Goal: Transaction & Acquisition: Purchase product/service

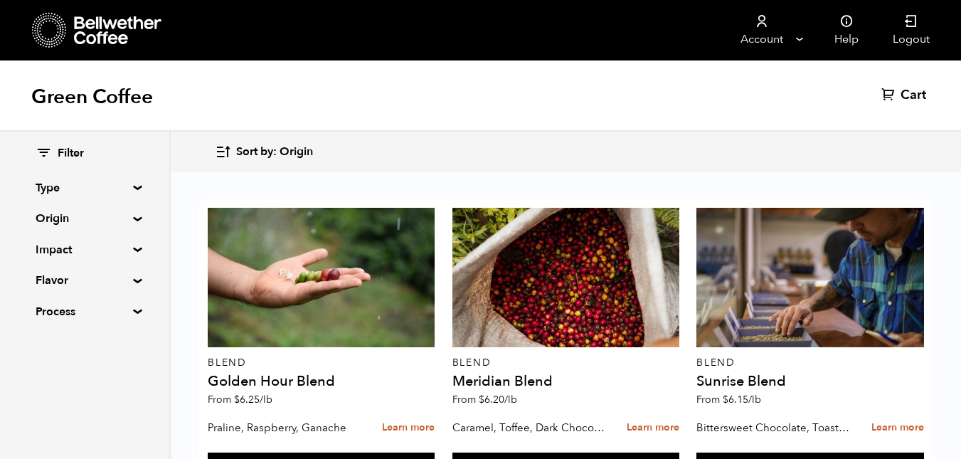
scroll to position [931, 0]
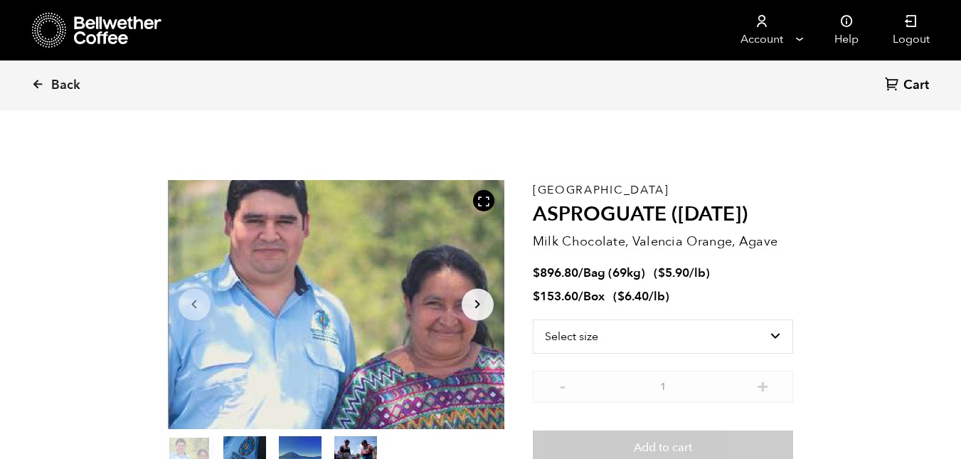
scroll to position [619, 609]
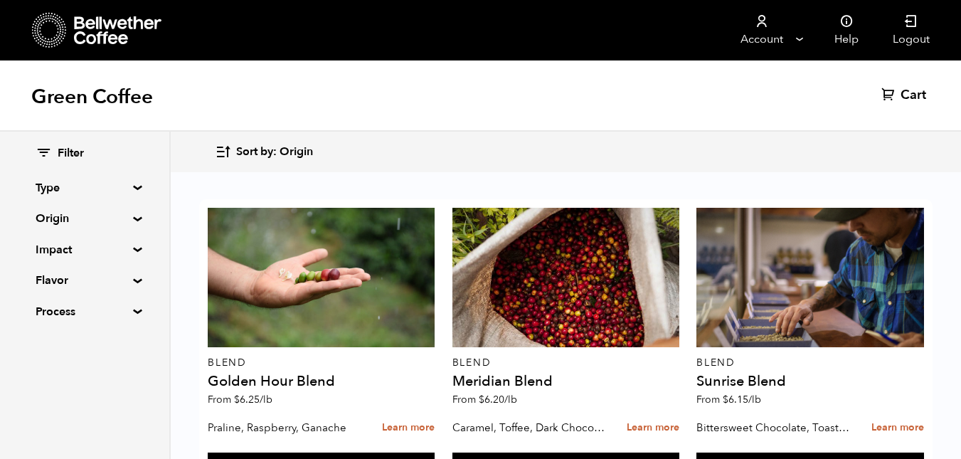
scroll to position [974, 0]
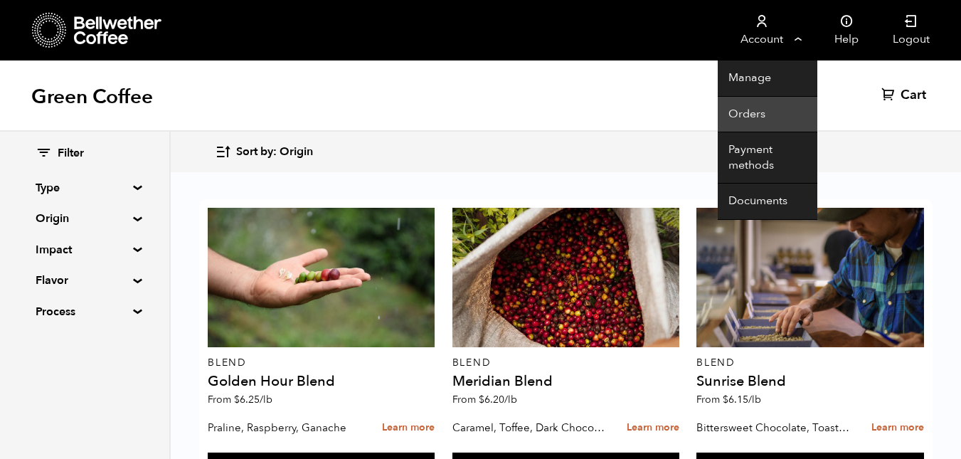
click at [761, 112] on link "Orders" at bounding box center [768, 115] width 100 height 36
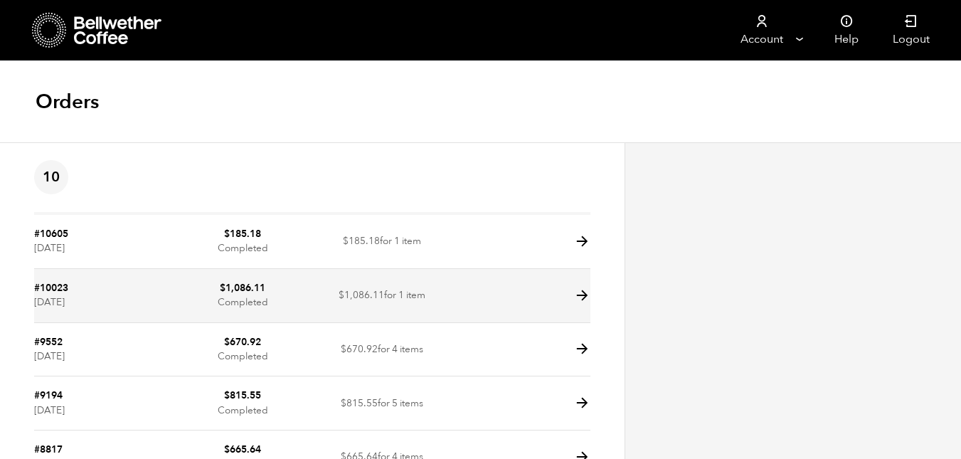
click at [579, 294] on icon at bounding box center [582, 295] width 16 height 16
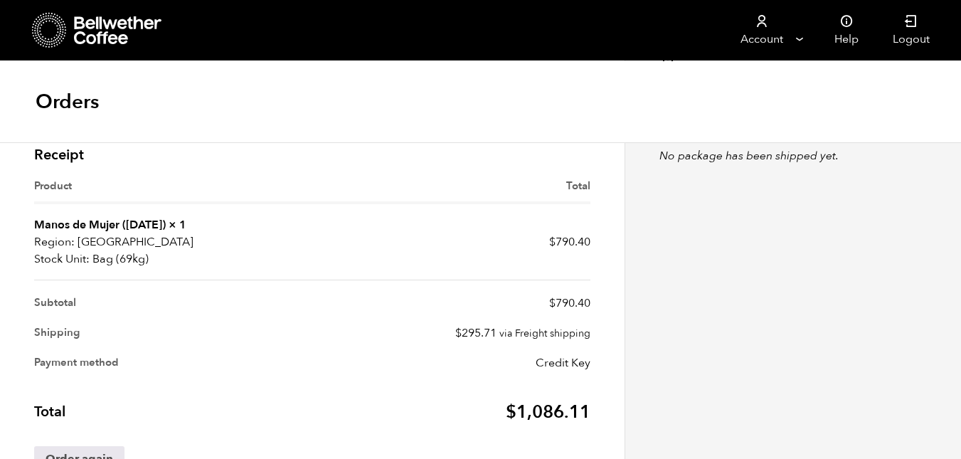
scroll to position [47, 0]
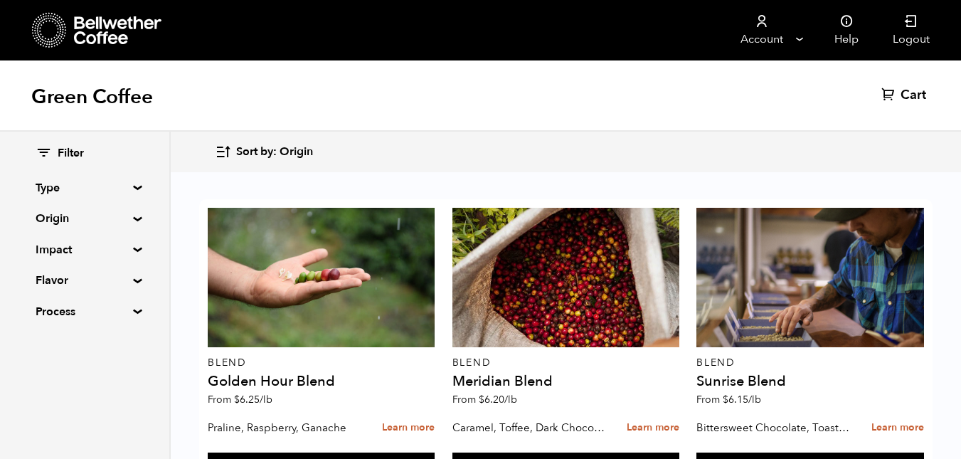
scroll to position [865, 0]
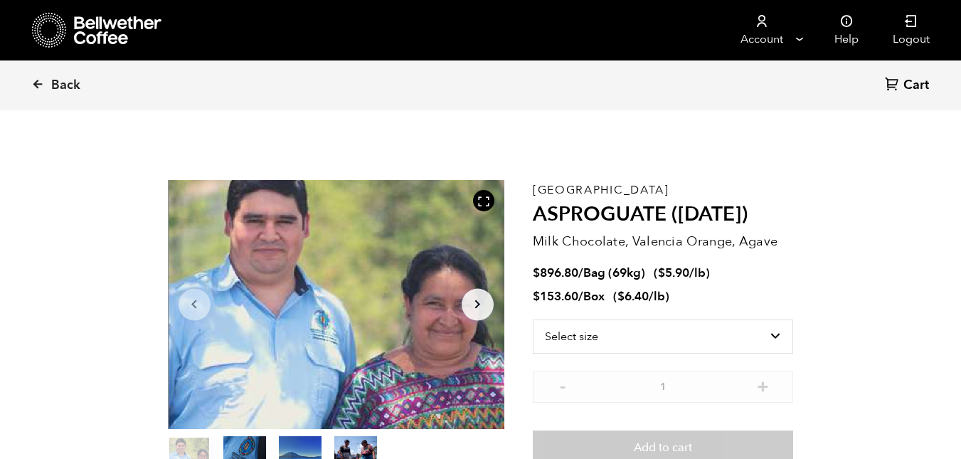
scroll to position [619, 609]
click at [781, 336] on select "Select size Bag (69kg) (152 lbs) Box (24 lbs)" at bounding box center [663, 337] width 261 height 34
click at [622, 384] on div "Guatemala ASPROGUATE (JUN 25) Milk Chocolate, Valencia Orange, Agave $ 896.80 /…" at bounding box center [663, 329] width 261 height 299
select select "bag-2"
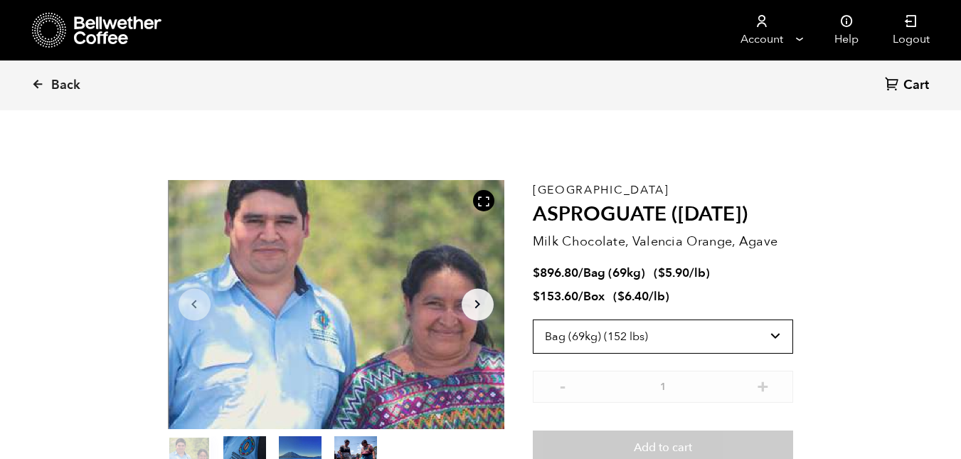
drag, startPoint x: 781, startPoint y: 336, endPoint x: 622, endPoint y: 384, distance: 166.4
click at [533, 320] on select "Select size Bag (69kg) (152 lbs) Box (24 lbs)" at bounding box center [663, 337] width 261 height 34
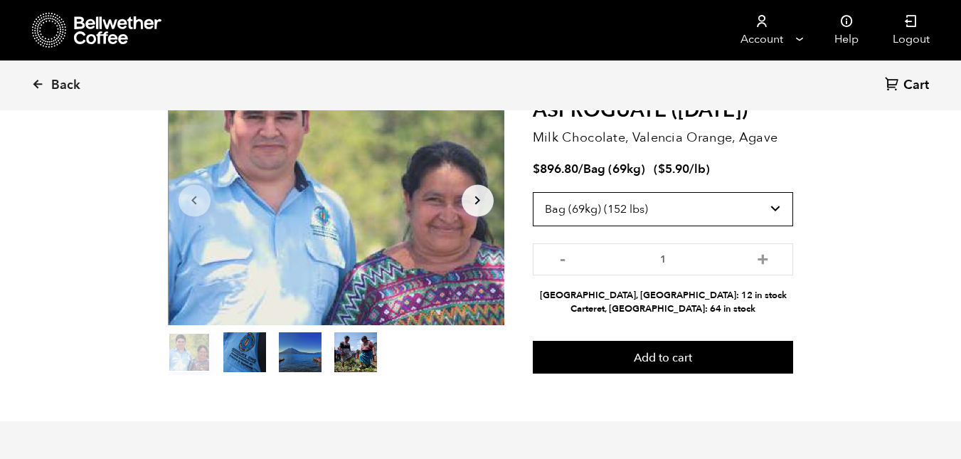
scroll to position [140, 0]
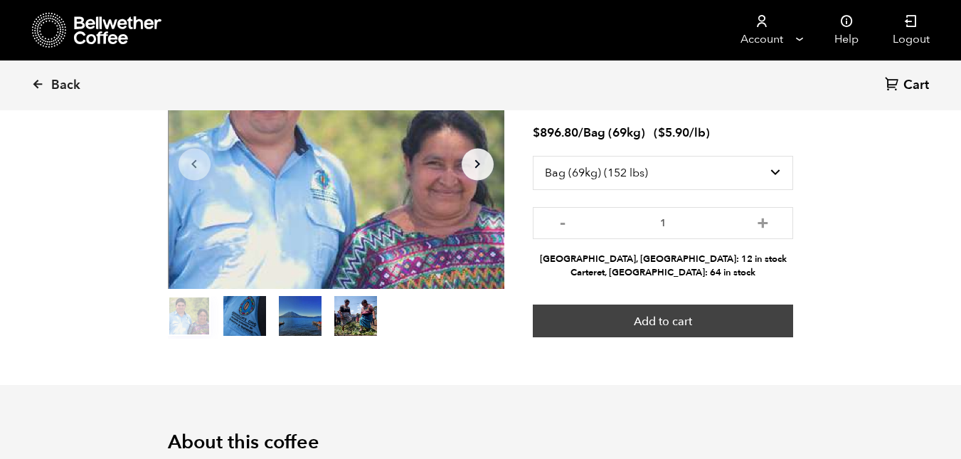
click at [698, 321] on button "Add to cart" at bounding box center [663, 321] width 261 height 33
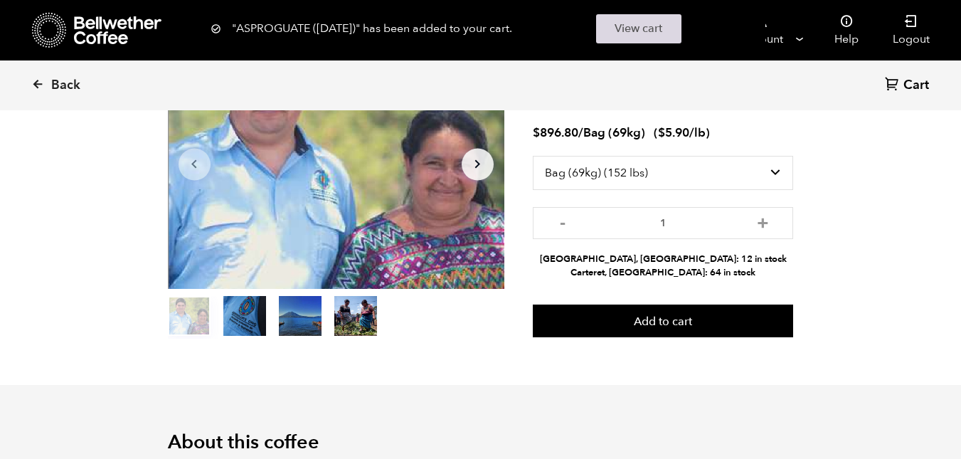
click at [633, 25] on link "View cart" at bounding box center [638, 28] width 85 height 29
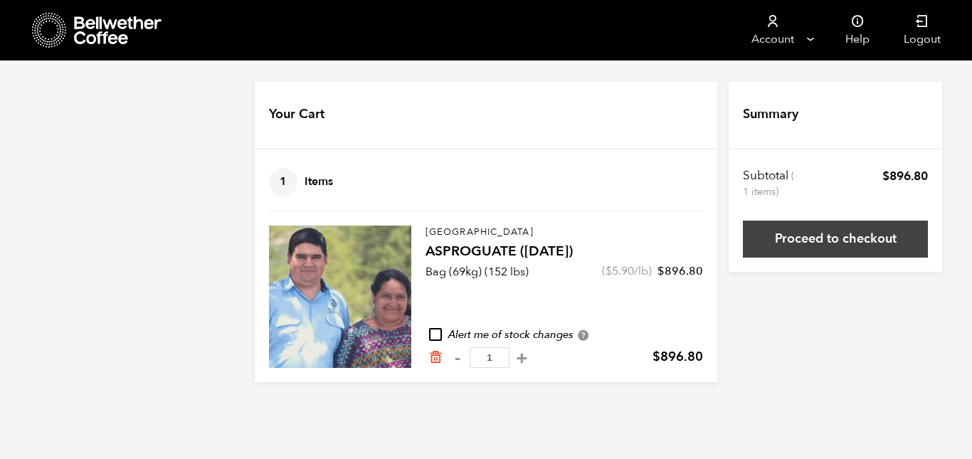
click at [844, 236] on link "Proceed to checkout" at bounding box center [835, 239] width 185 height 37
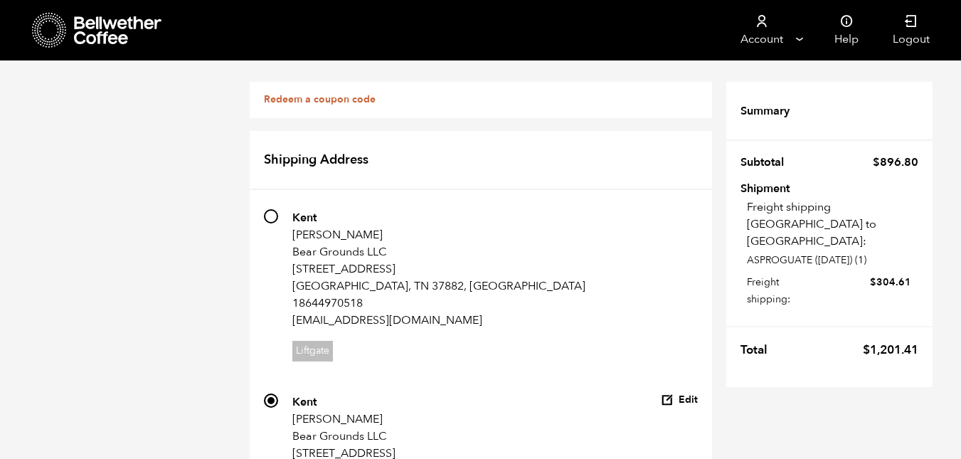
drag, startPoint x: 77, startPoint y: 1, endPoint x: 665, endPoint y: 73, distance: 592.8
click at [665, 73] on div "Redeem a coupon code If you have a coupon code, please apply it below. Apply co…" at bounding box center [481, 89] width 463 height 58
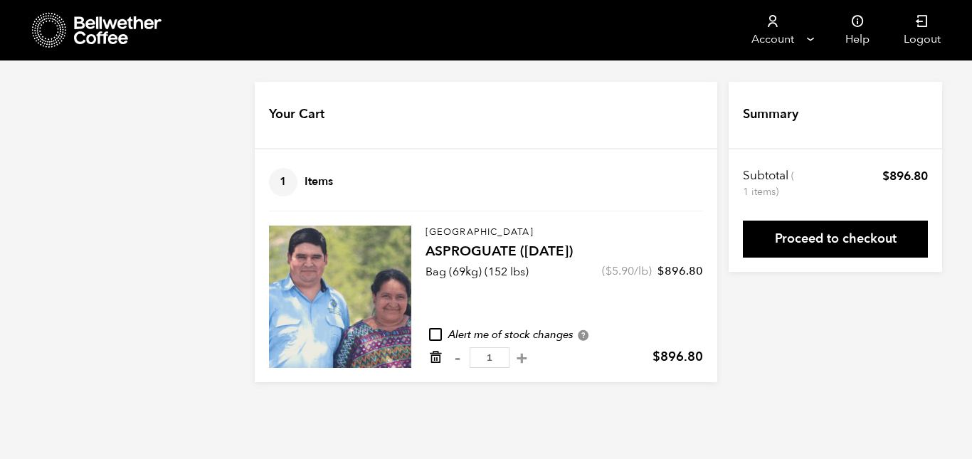
click at [438, 354] on icon "Remove from cart" at bounding box center [435, 357] width 14 height 14
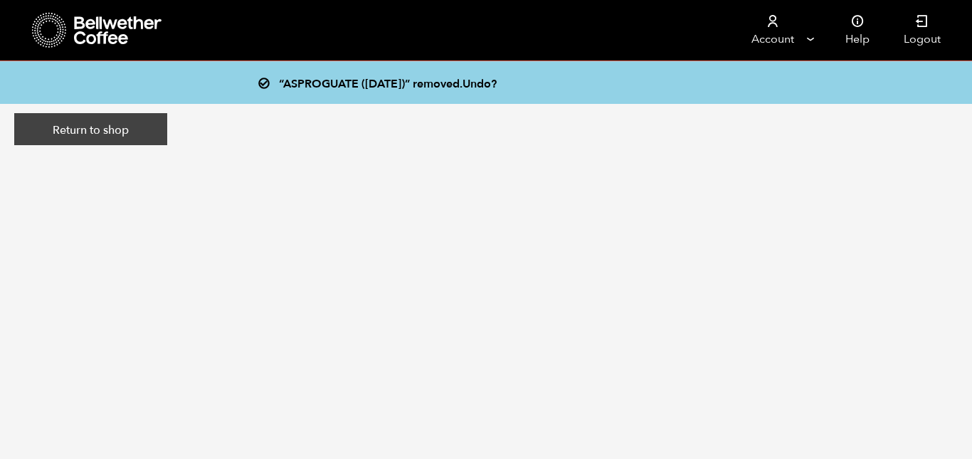
click at [124, 124] on link "Return to shop" at bounding box center [90, 129] width 153 height 33
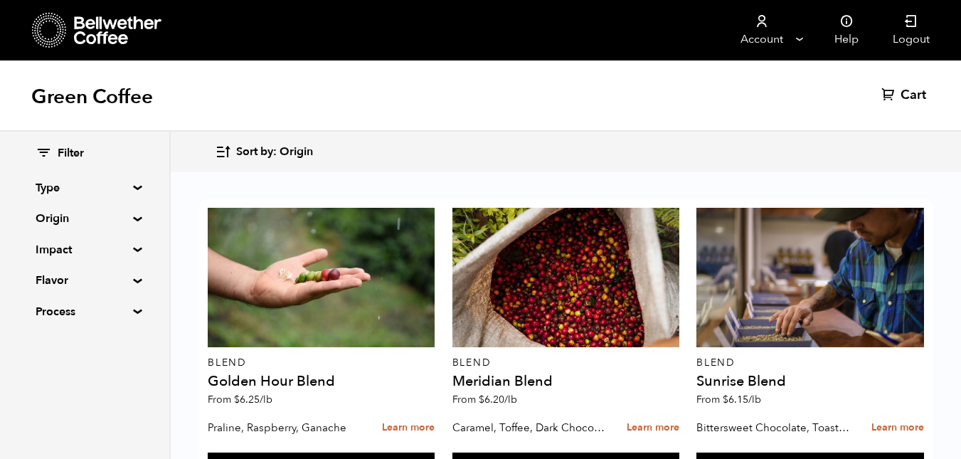
scroll to position [888, 0]
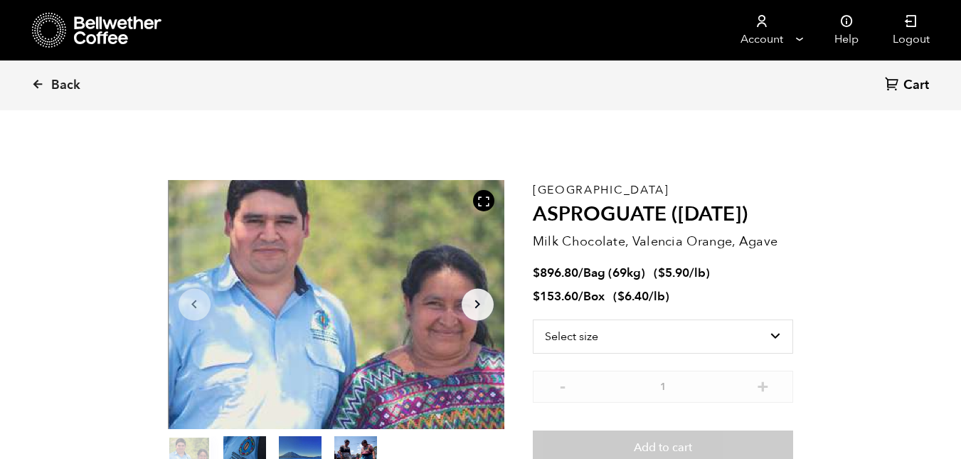
scroll to position [619, 609]
click at [773, 337] on select "Select size Bag (69kg) (152 lbs) Box (24 lbs)" at bounding box center [663, 337] width 261 height 34
select select "bag-2"
click at [533, 320] on select "Select size Bag (69kg) (152 lbs) Box (24 lbs)" at bounding box center [663, 337] width 261 height 34
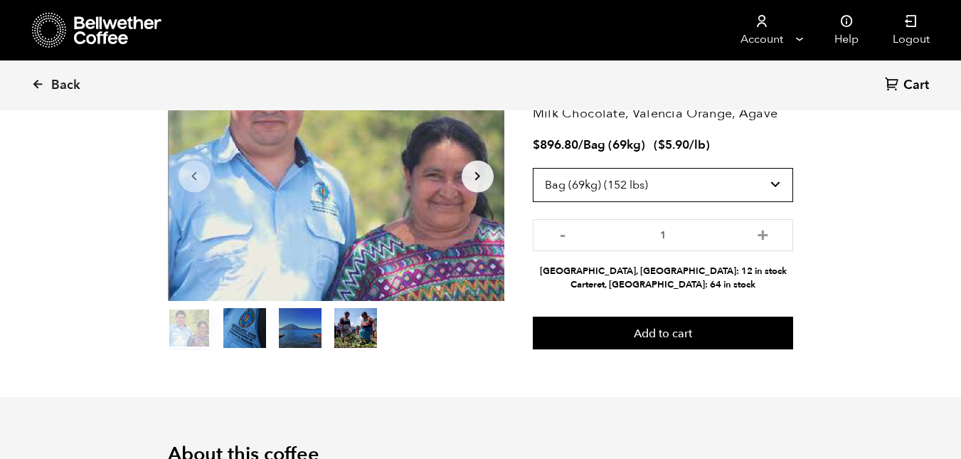
scroll to position [253, 0]
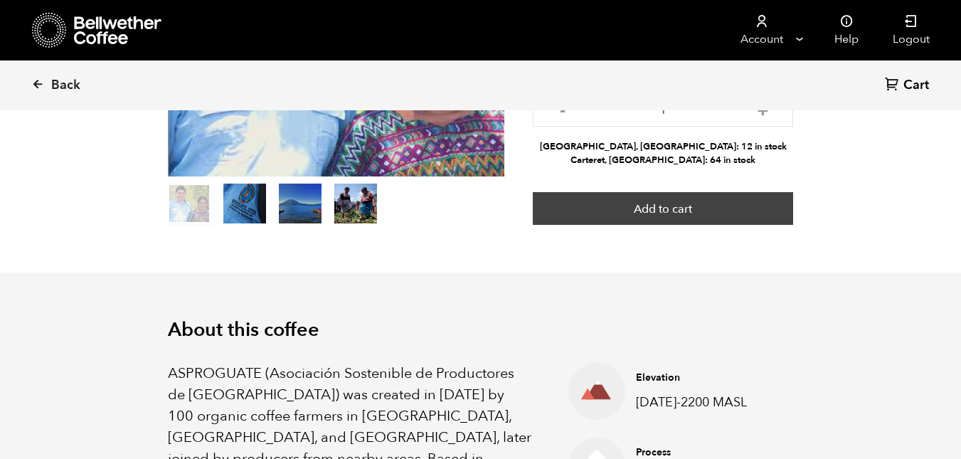
click at [689, 208] on button "Add to cart" at bounding box center [663, 208] width 261 height 33
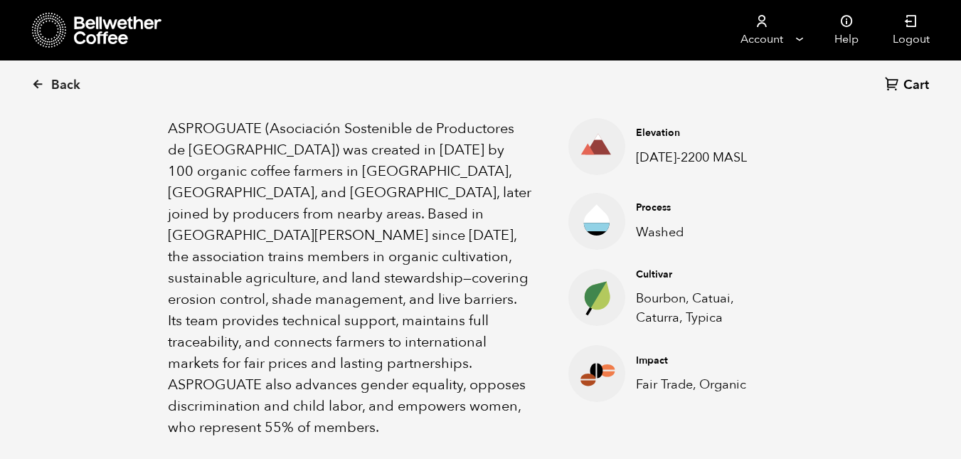
scroll to position [0, 0]
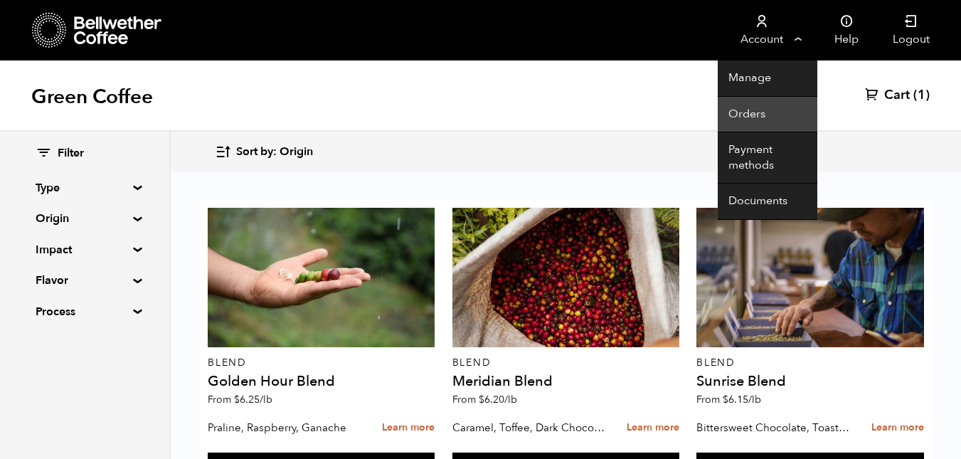
click at [734, 110] on link "Orders" at bounding box center [768, 115] width 100 height 36
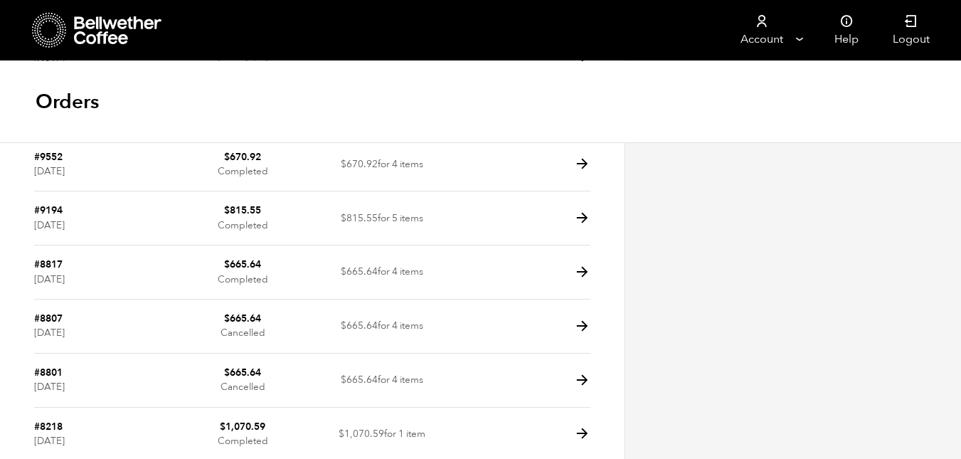
scroll to position [365, 0]
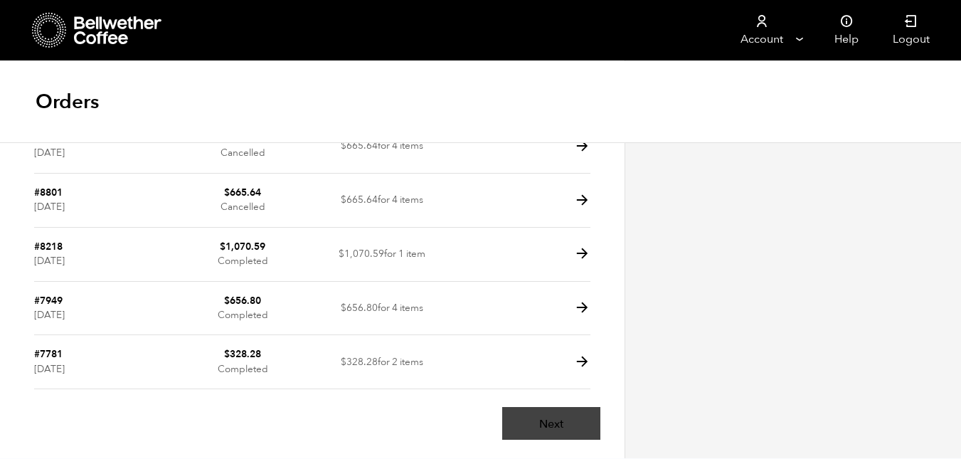
click at [559, 434] on link "Next" at bounding box center [551, 423] width 98 height 33
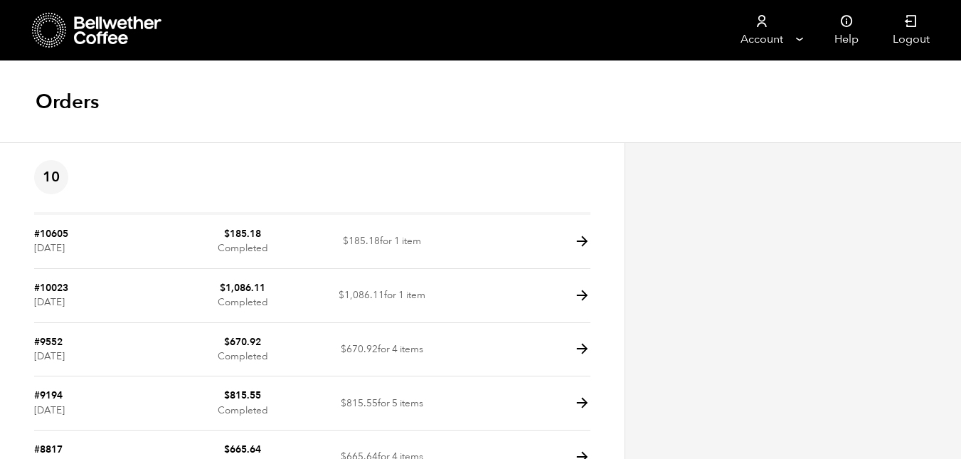
scroll to position [365, 0]
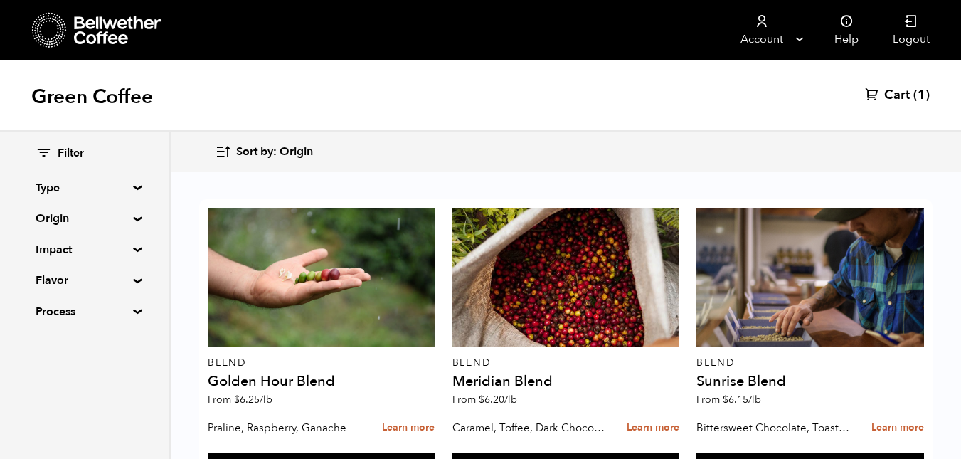
scroll to position [892, 0]
click at [897, 90] on span "Cart" at bounding box center [898, 95] width 26 height 17
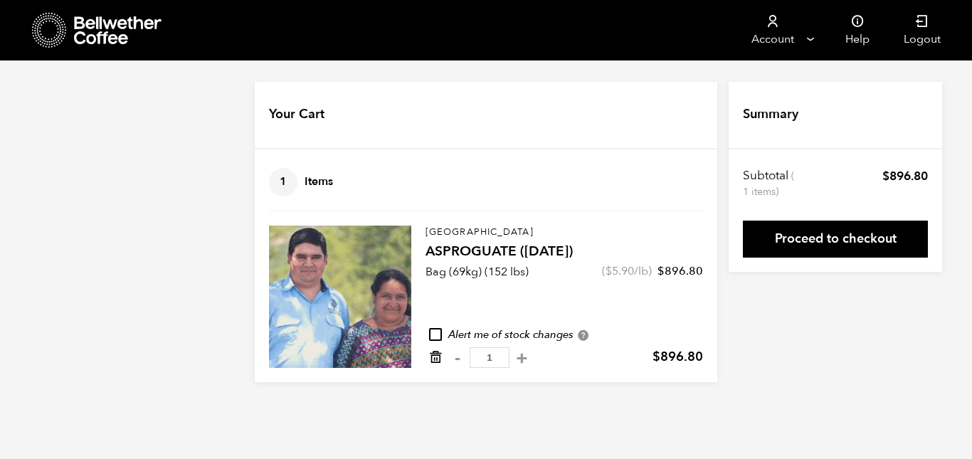
click at [431, 358] on icon "Remove from cart" at bounding box center [435, 357] width 14 height 14
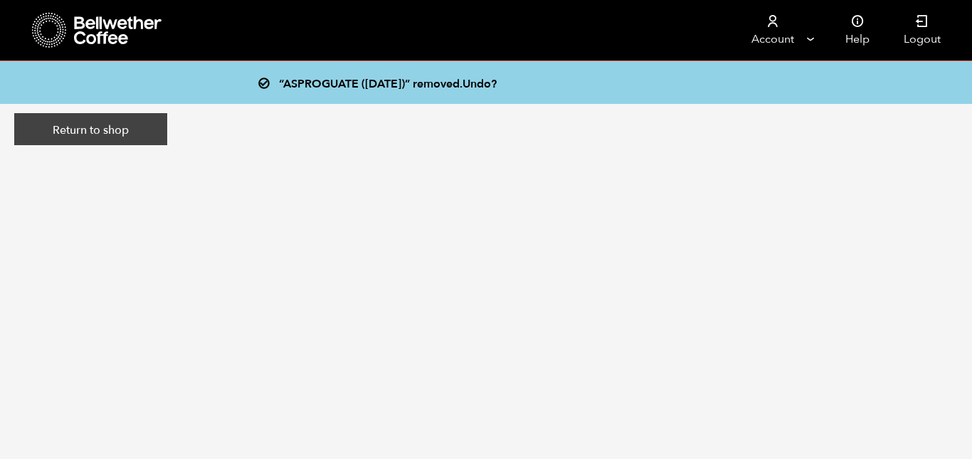
click at [121, 127] on link "Return to shop" at bounding box center [90, 129] width 153 height 33
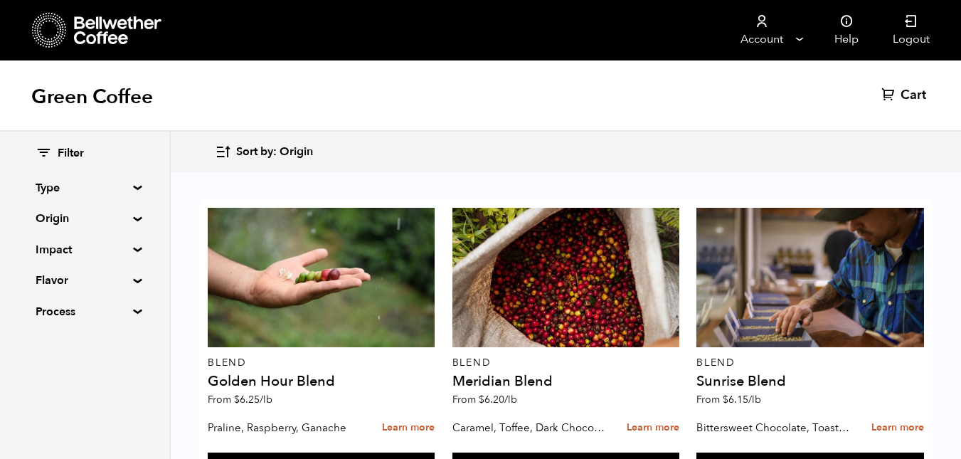
scroll to position [862, 0]
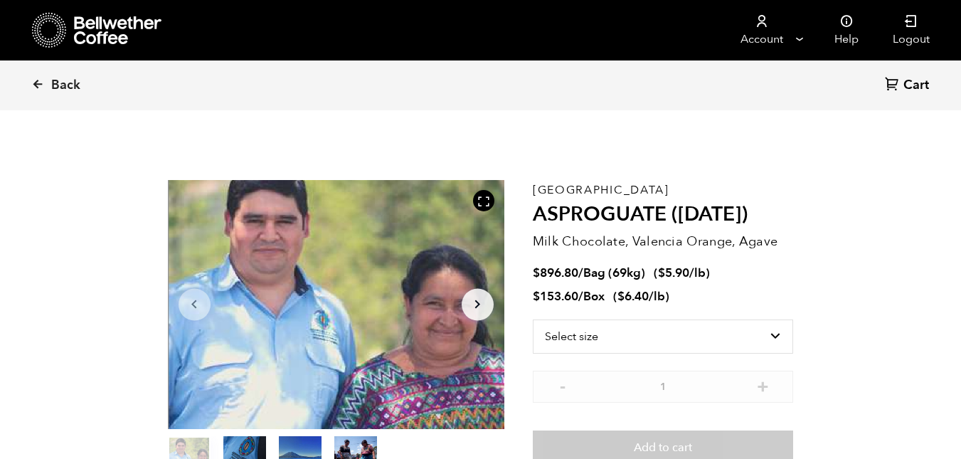
scroll to position [619, 609]
click at [772, 334] on select "Select size Bag (69kg) (152 lbs) Box (24 lbs)" at bounding box center [663, 337] width 261 height 34
select select "box"
click at [533, 320] on select "Select size Bag (69kg) (152 lbs) Box (24 lbs)" at bounding box center [663, 337] width 261 height 34
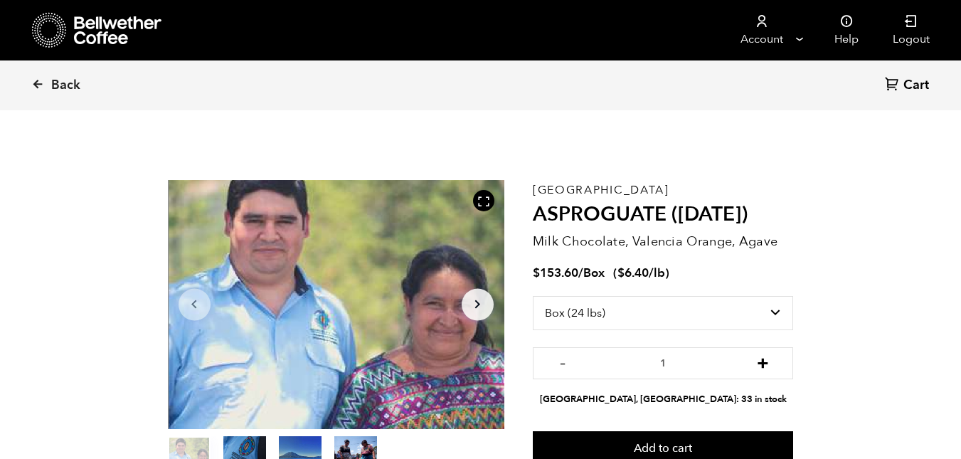
click at [764, 363] on button "+" at bounding box center [763, 361] width 18 height 14
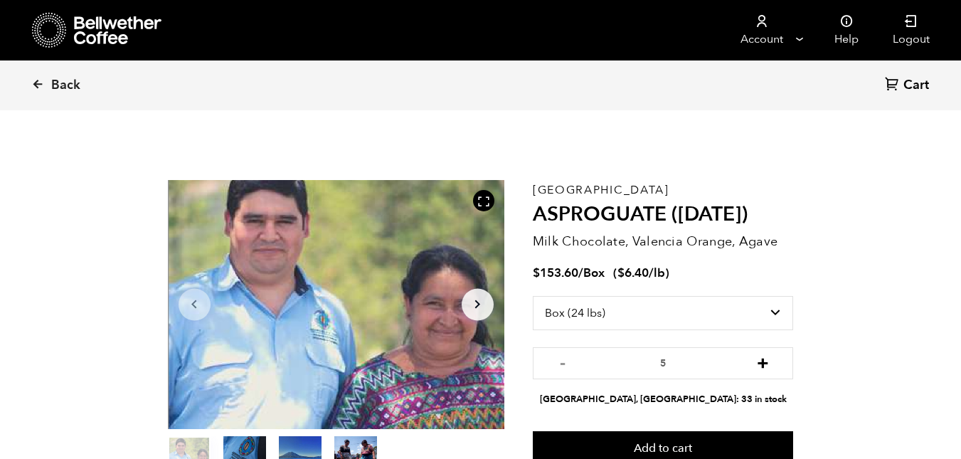
type input "6"
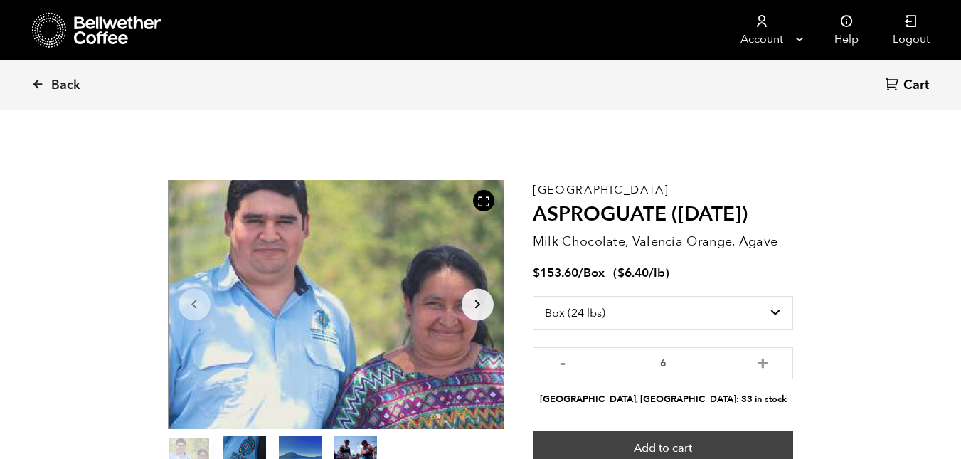
click at [717, 455] on button "Add to cart" at bounding box center [663, 447] width 261 height 33
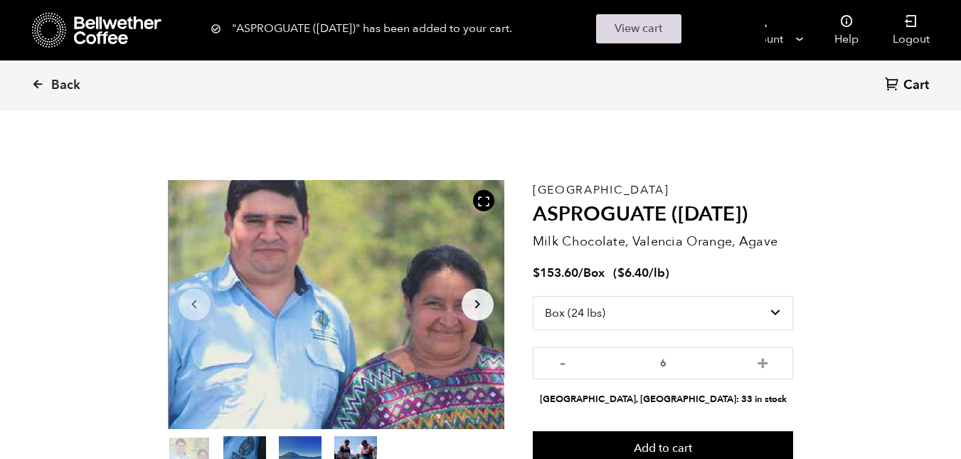
click at [668, 24] on link "View cart" at bounding box center [638, 28] width 85 height 29
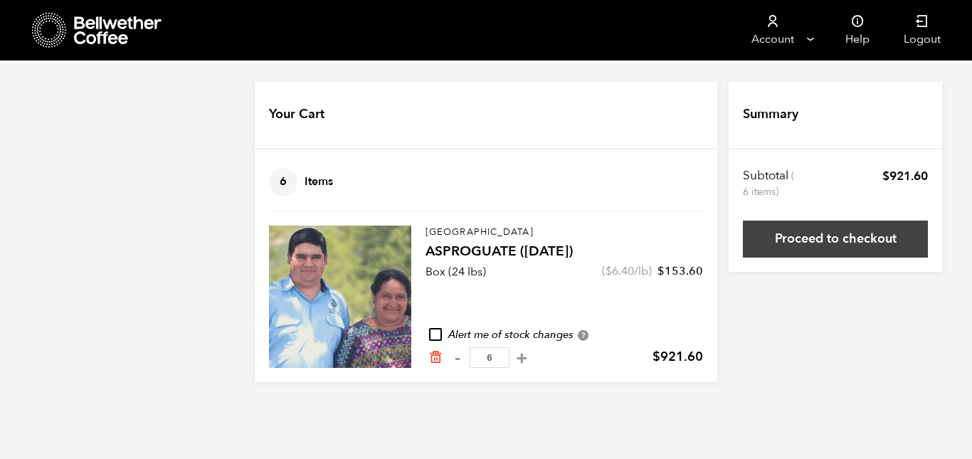
click at [872, 239] on link "Proceed to checkout" at bounding box center [835, 239] width 185 height 37
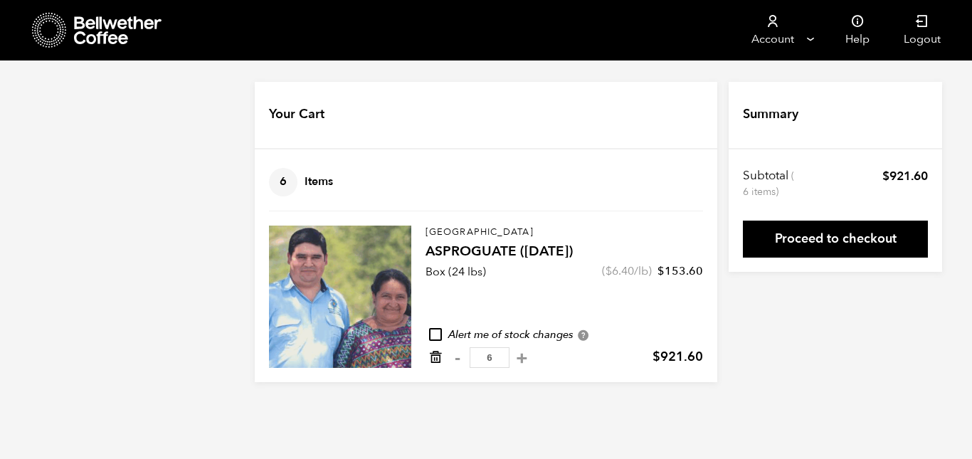
click at [437, 358] on icon "Remove from cart" at bounding box center [435, 357] width 14 height 14
